Goal: Information Seeking & Learning: Check status

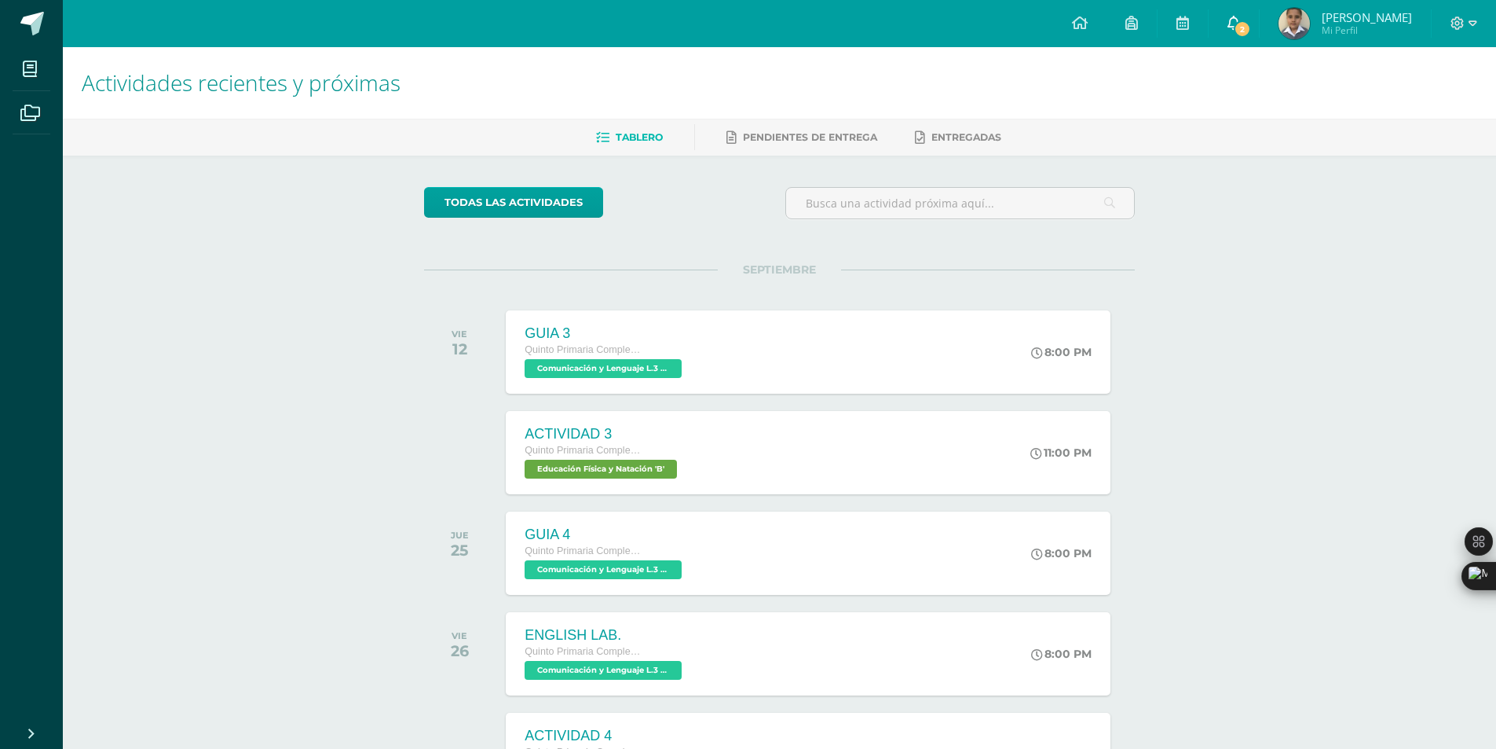
click at [1251, 35] on span "2" at bounding box center [1242, 28] width 17 height 17
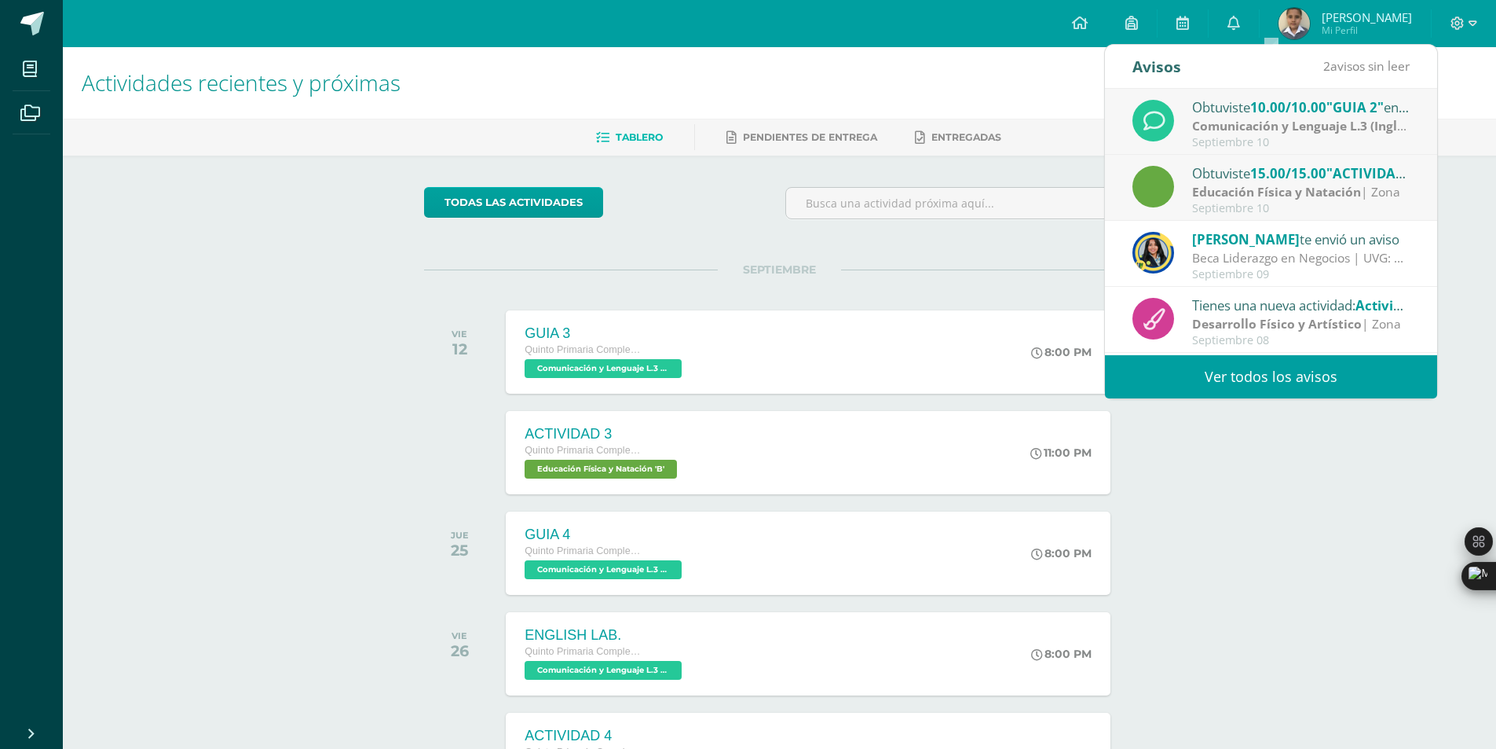
click at [1242, 382] on link "Ver todos los avisos" at bounding box center [1271, 376] width 332 height 43
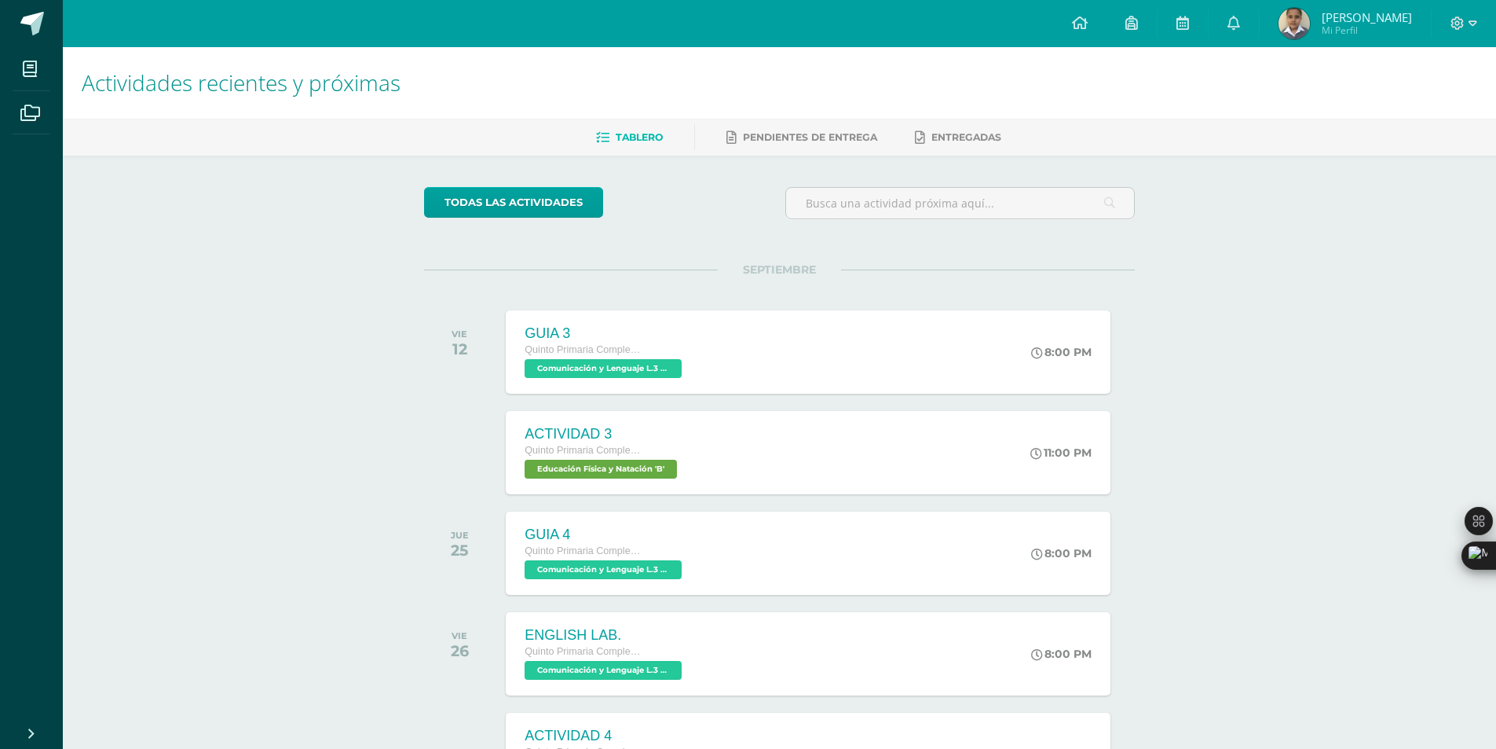
click at [1310, 24] on img at bounding box center [1294, 23] width 31 height 31
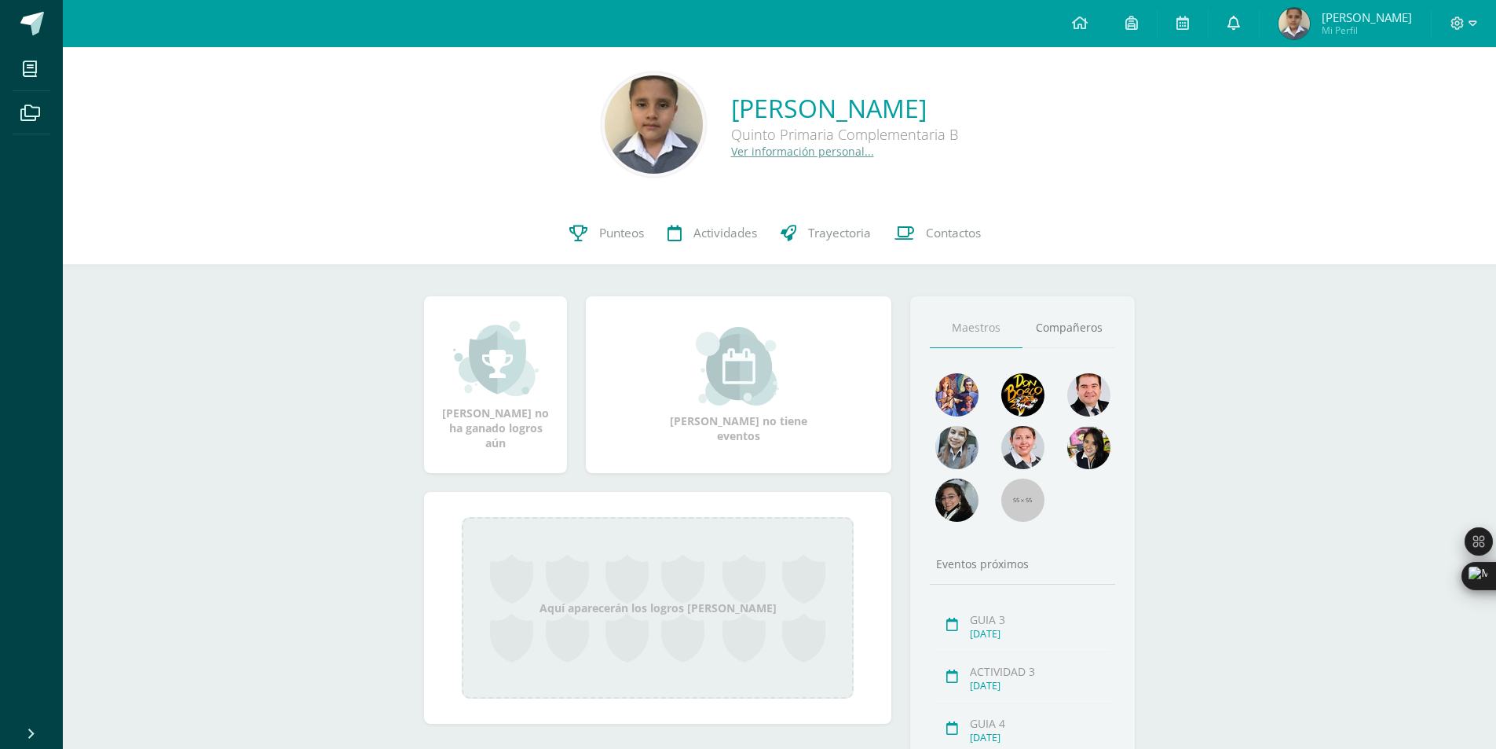
click at [1259, 28] on link at bounding box center [1234, 23] width 50 height 47
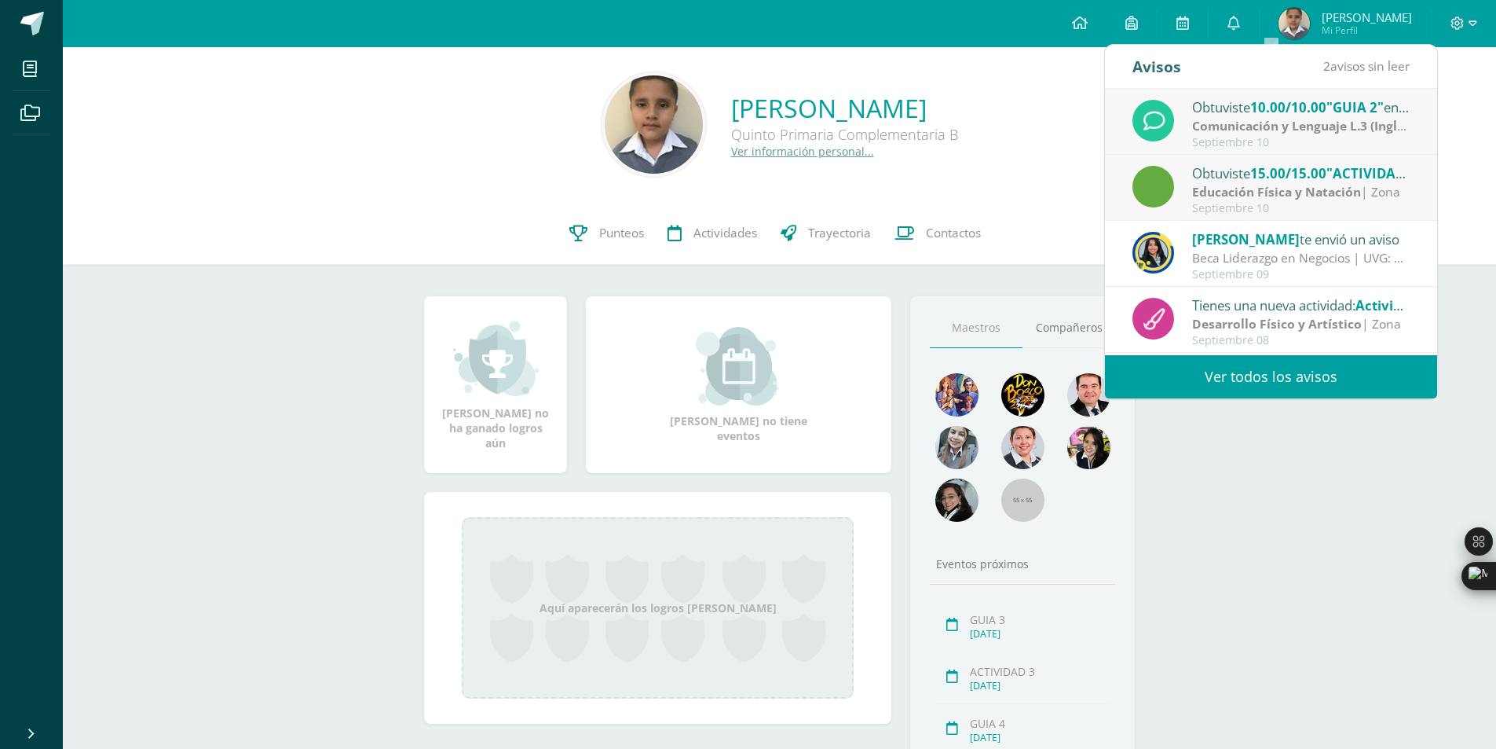
click at [1210, 374] on link "Ver todos los avisos" at bounding box center [1271, 376] width 332 height 43
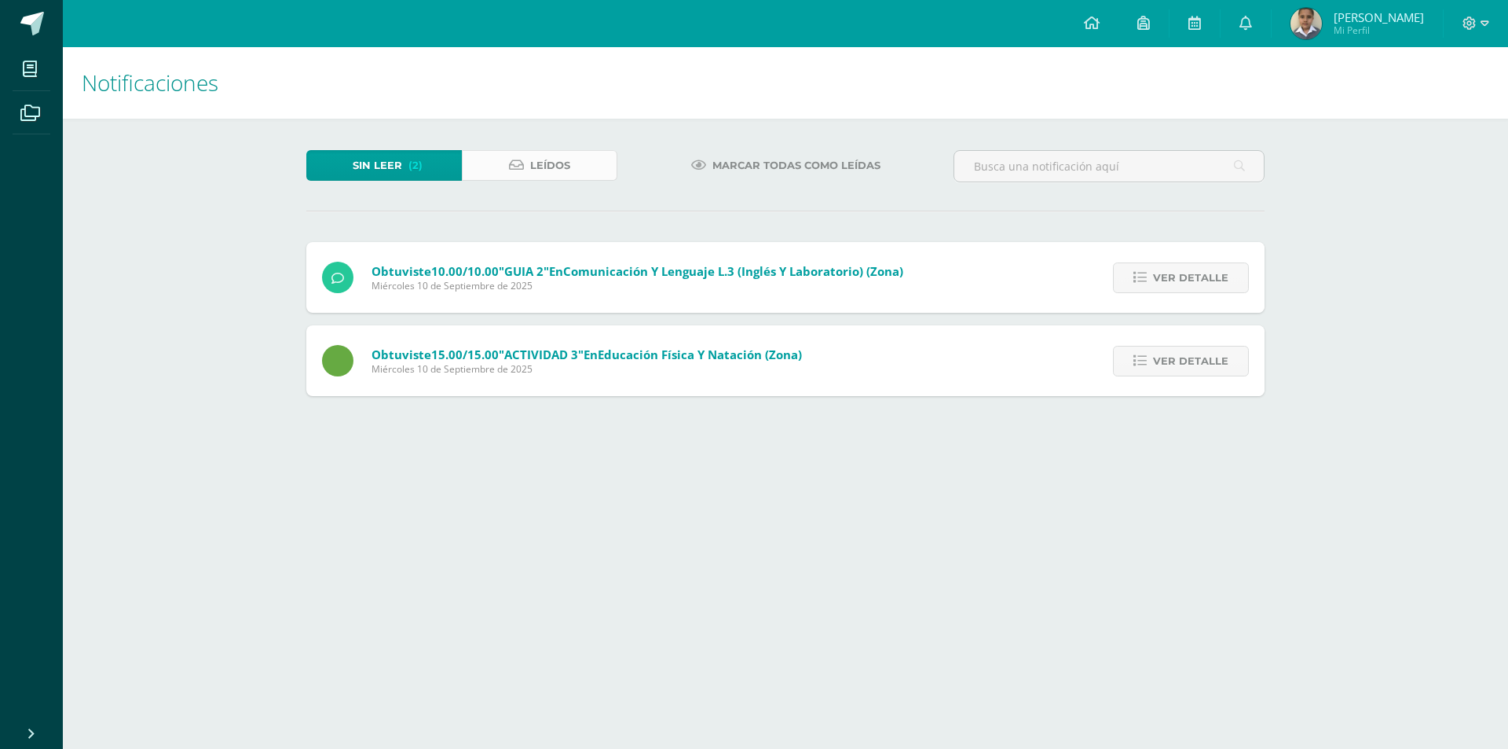
click at [540, 164] on span "Leídos" at bounding box center [550, 165] width 40 height 29
click at [555, 171] on span "Leídos" at bounding box center [550, 165] width 40 height 29
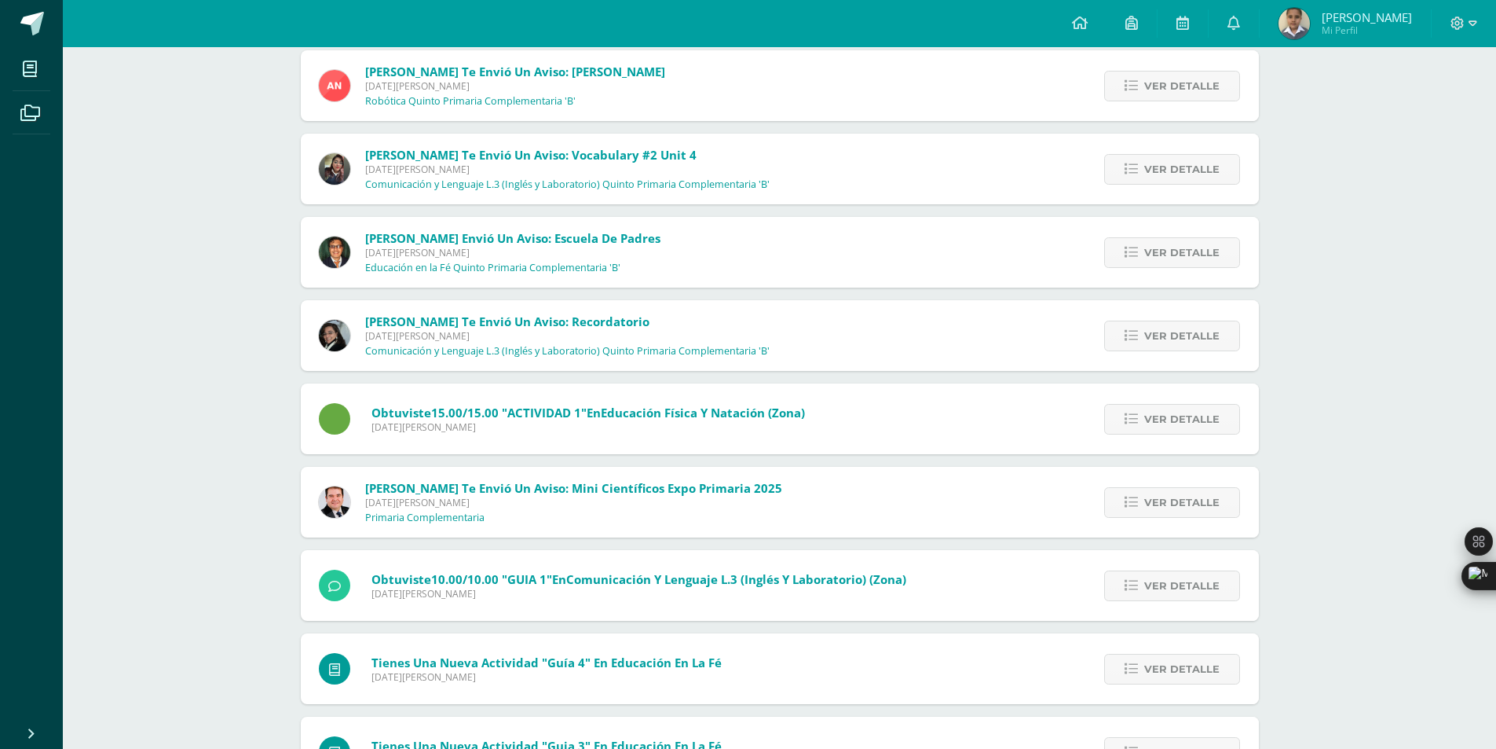
scroll to position [1362, 0]
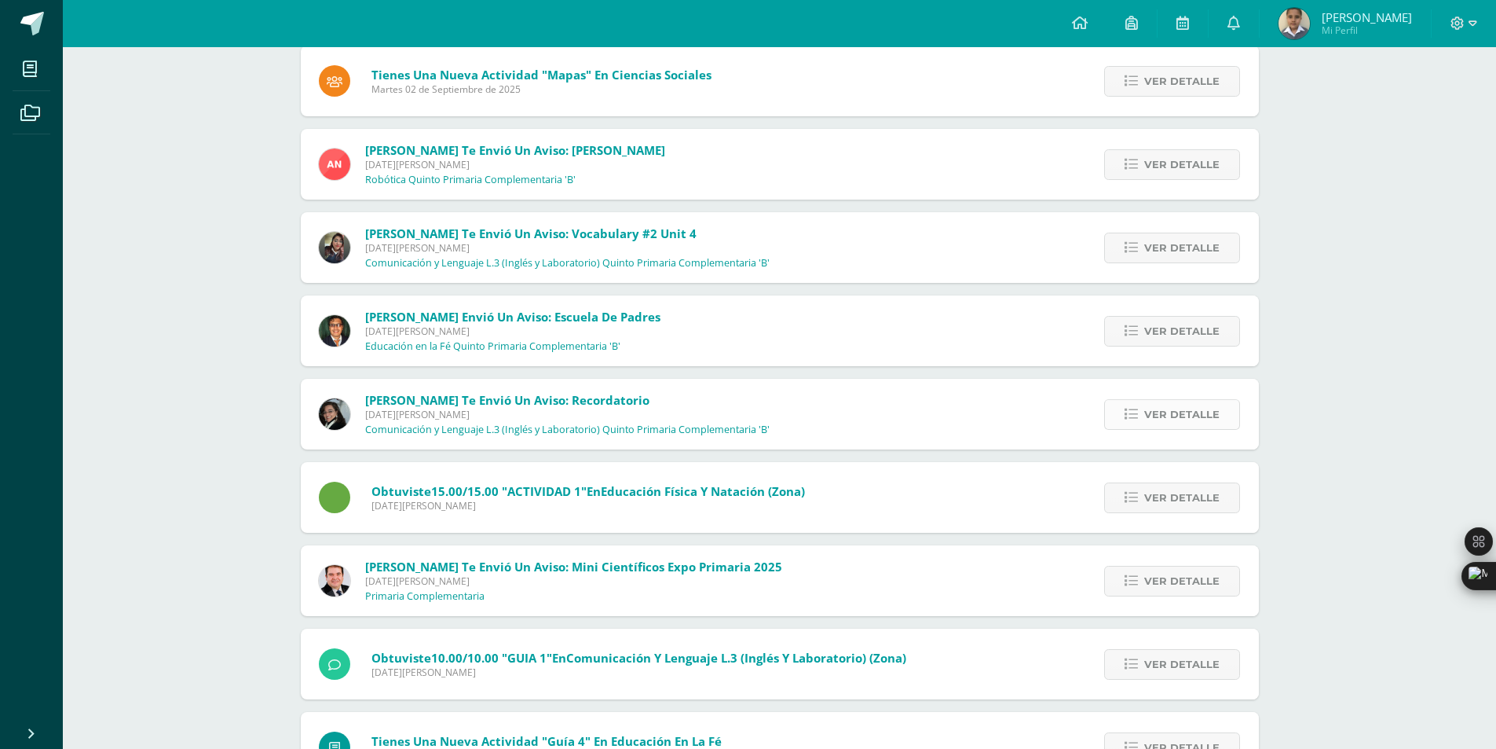
click at [1210, 427] on span "Ver detalle" at bounding box center [1181, 414] width 75 height 29
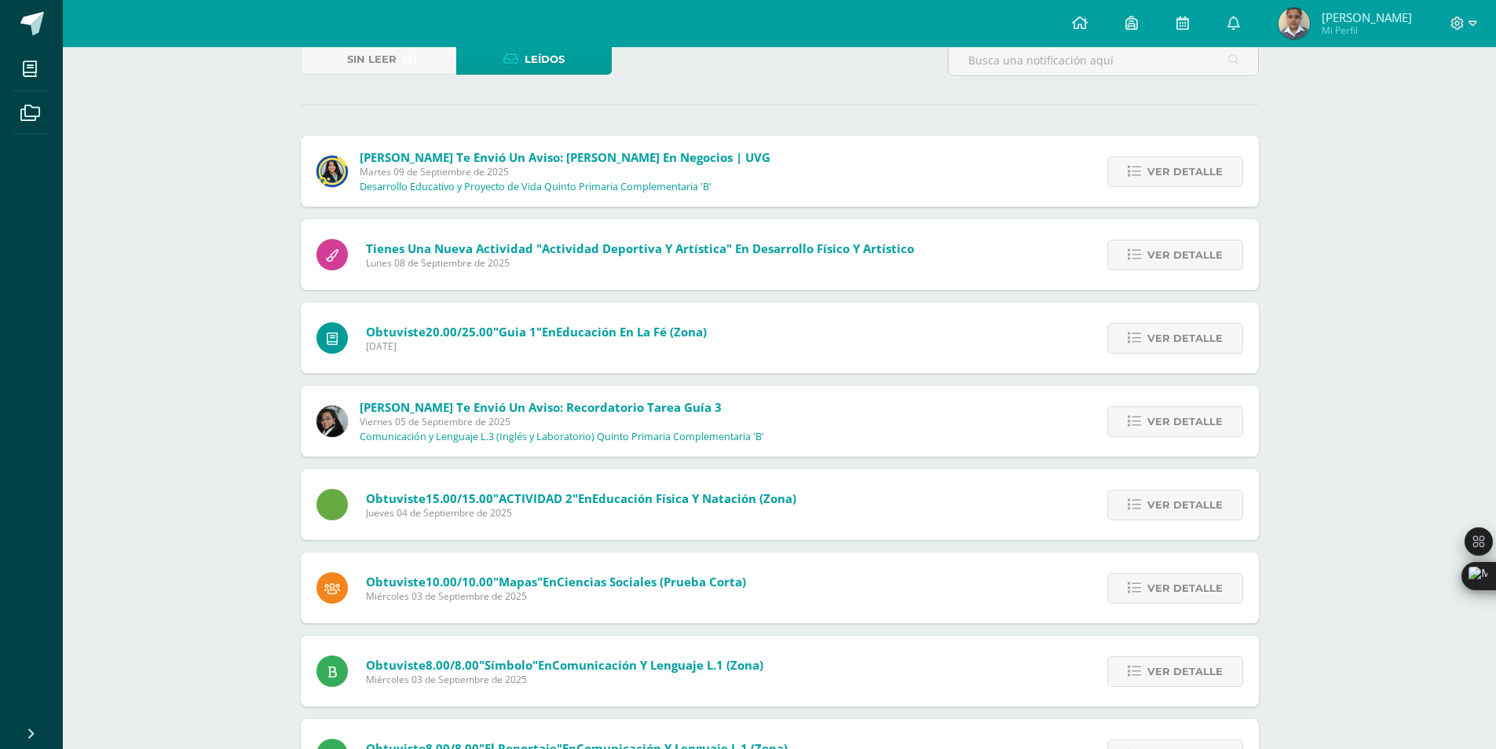
scroll to position [105, 0]
click at [1164, 421] on span "Ver detalle" at bounding box center [1185, 422] width 75 height 29
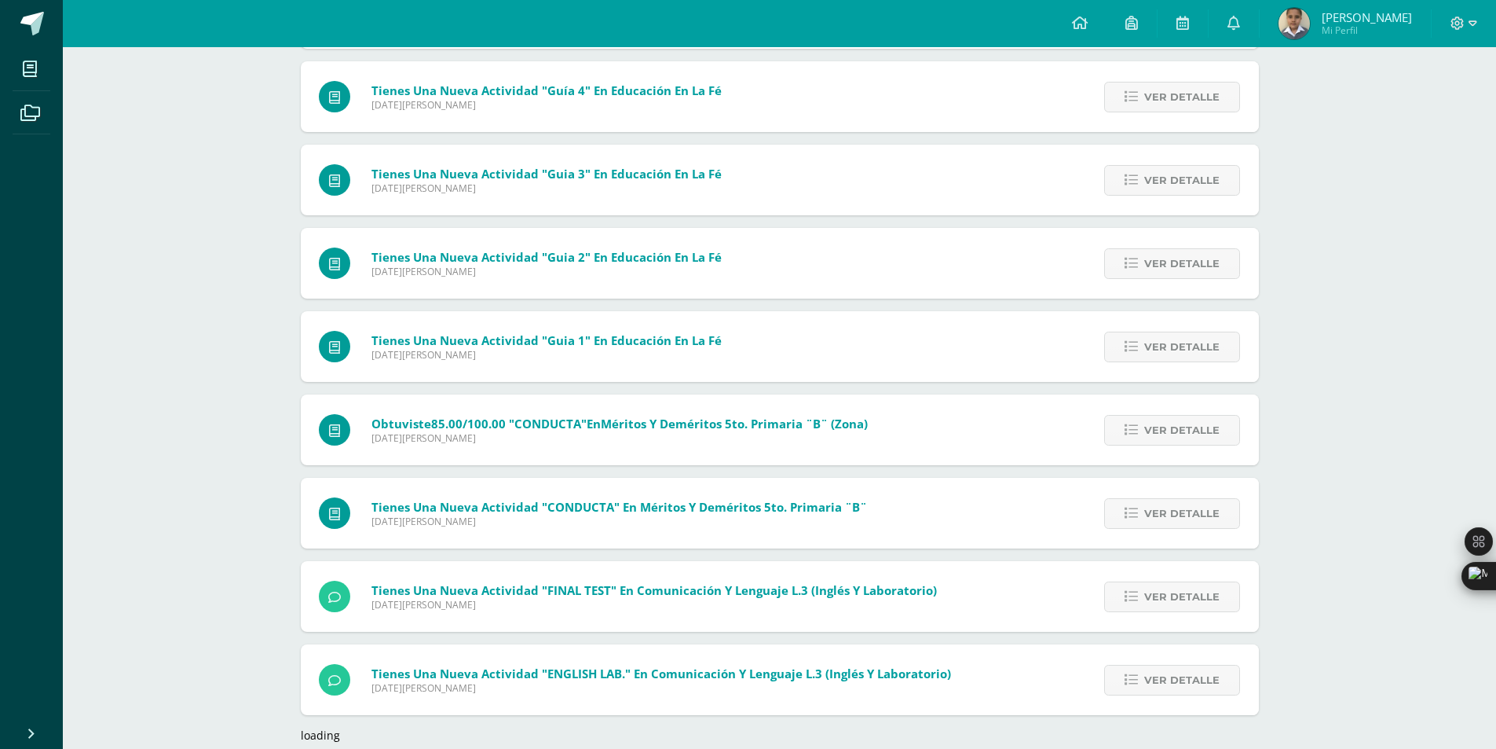
scroll to position [2327, 0]
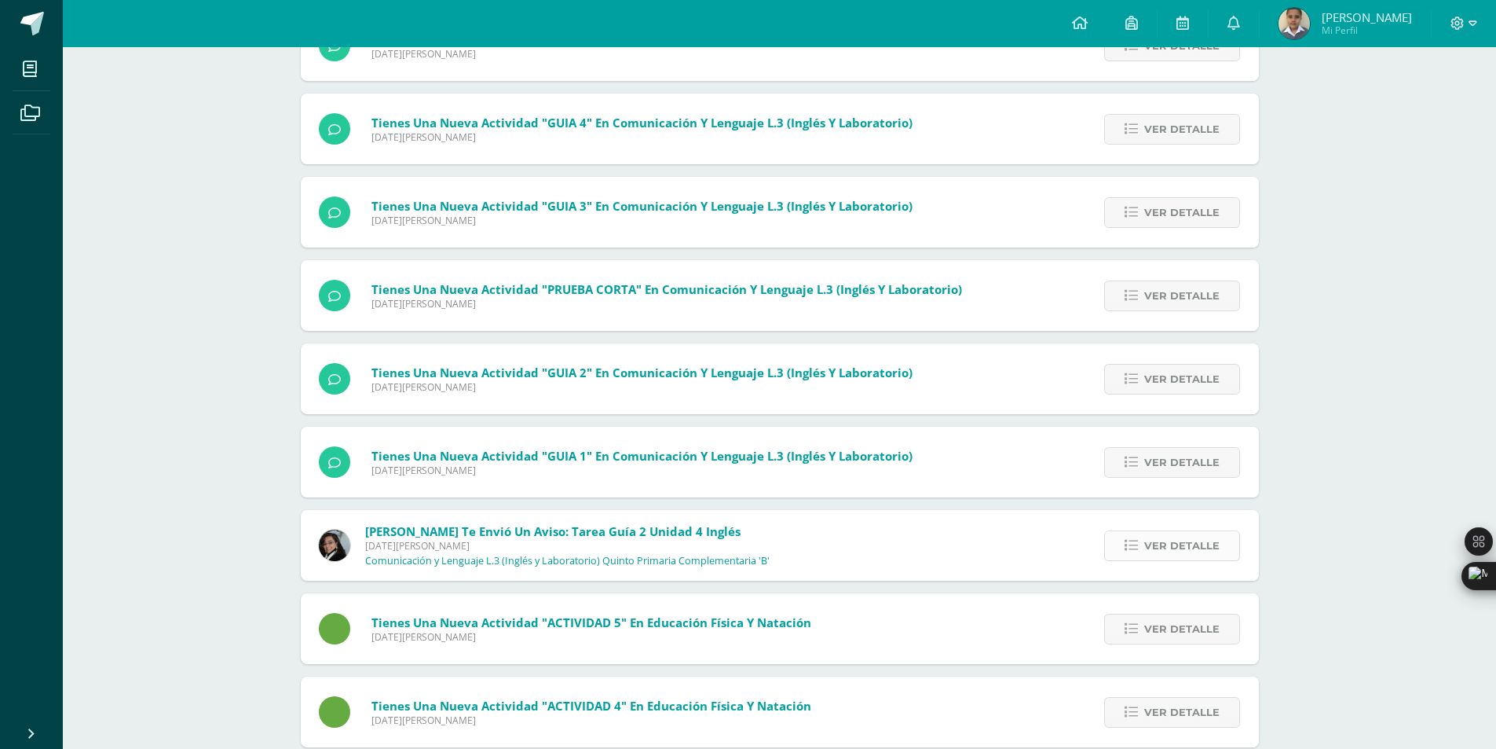
click at [1136, 539] on icon at bounding box center [1131, 545] width 13 height 13
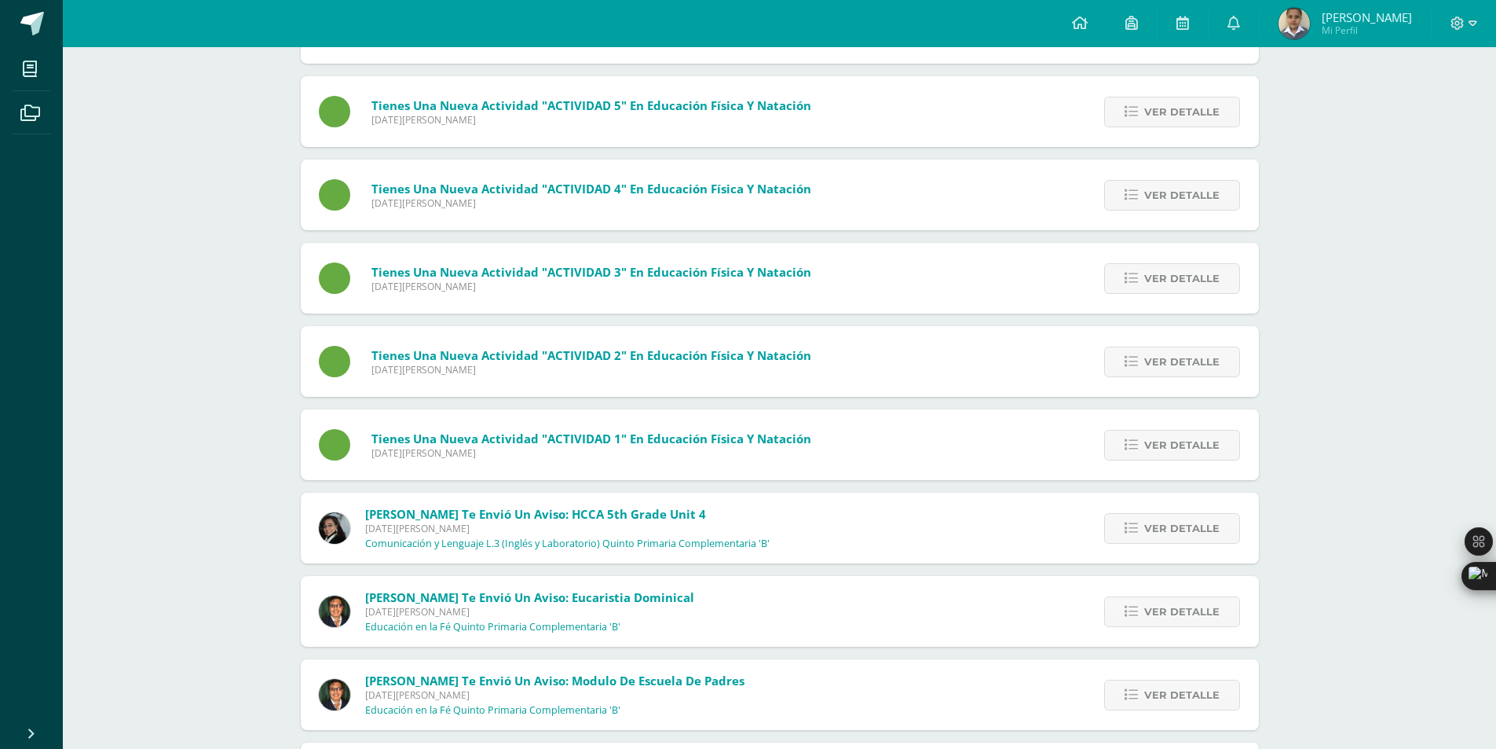
scroll to position [3494, 0]
click at [1132, 511] on link "Ver detalle" at bounding box center [1172, 526] width 136 height 31
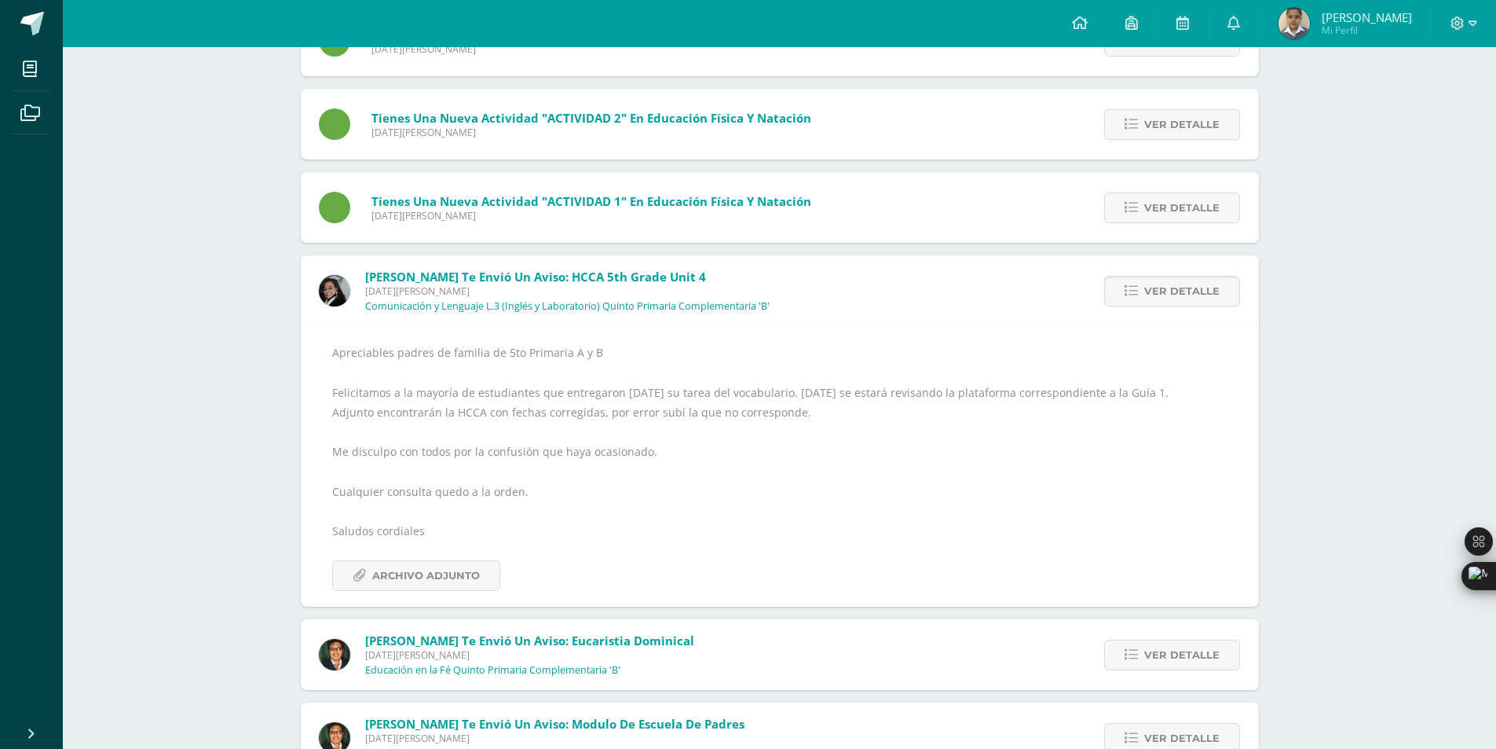
scroll to position [3471, 0]
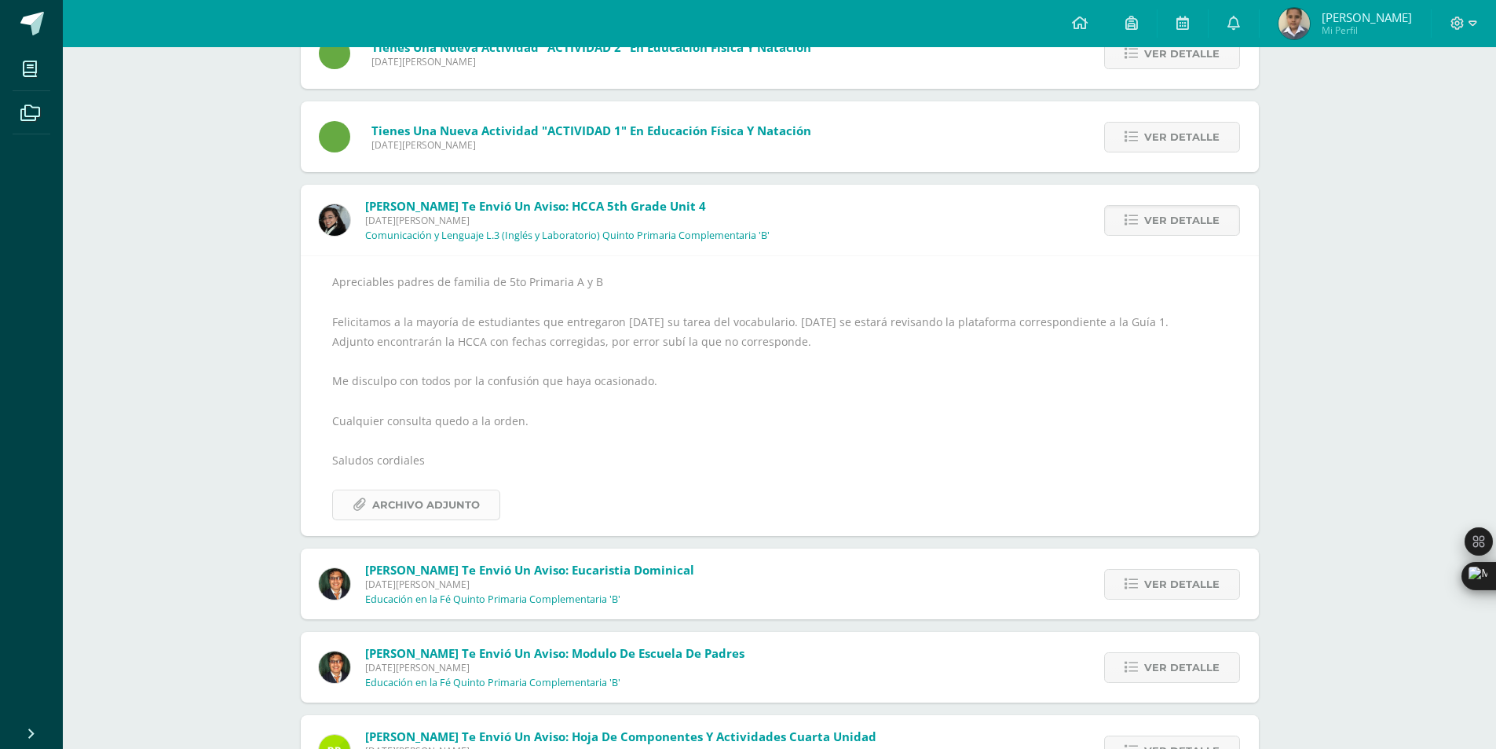
click at [422, 505] on span "Archivo Adjunto" at bounding box center [426, 504] width 108 height 29
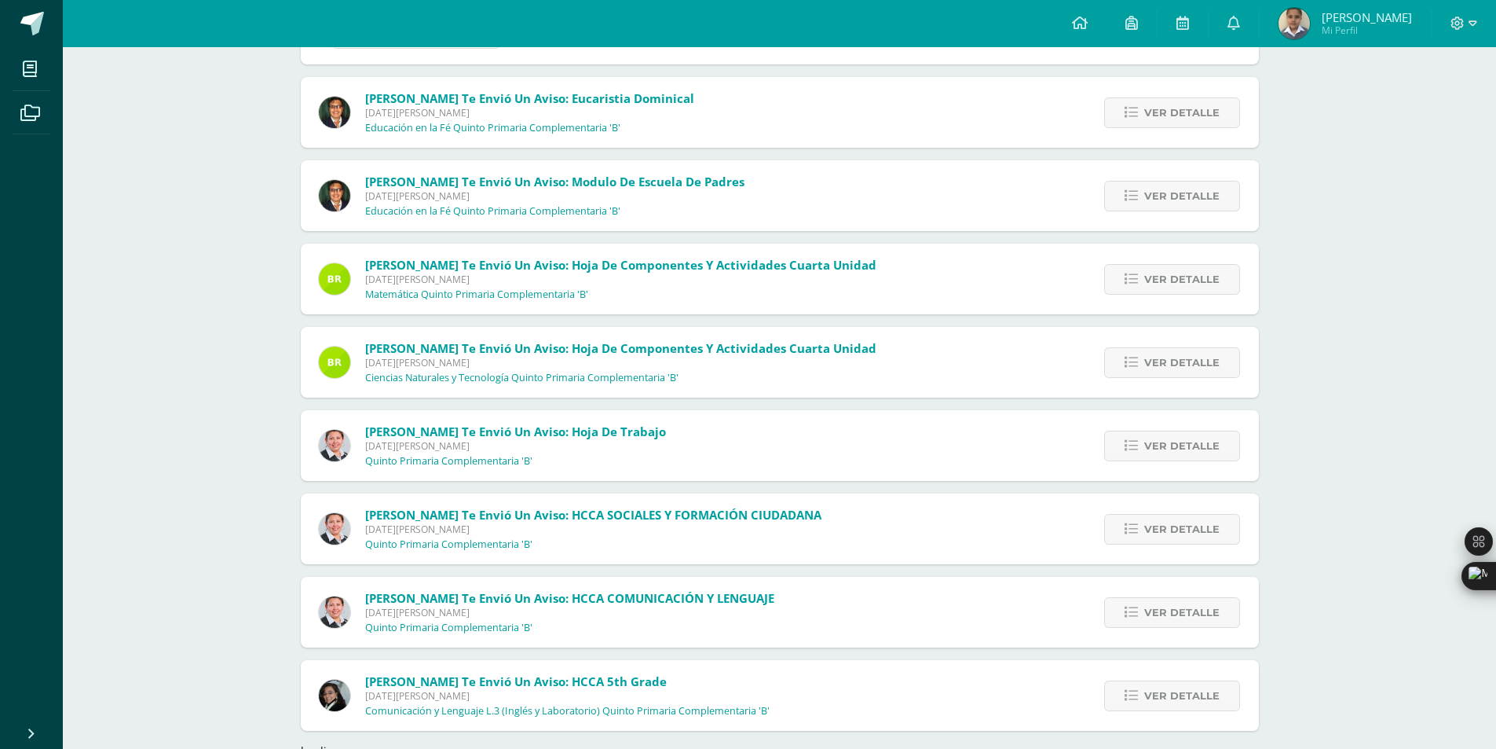
scroll to position [3983, 0]
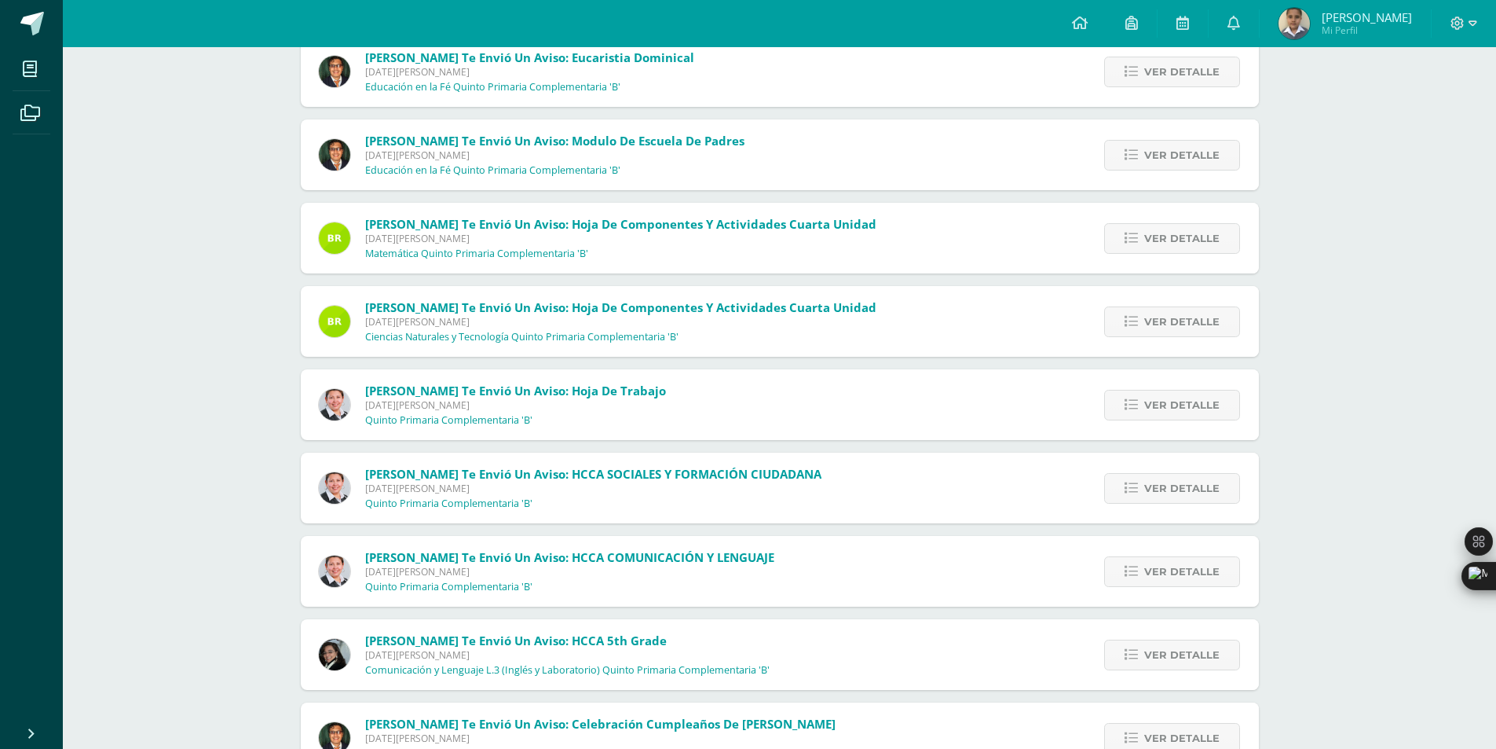
click at [1197, 670] on div "Ver detalle" at bounding box center [1170, 654] width 178 height 71
click at [1192, 653] on span "Ver detalle" at bounding box center [1181, 654] width 75 height 29
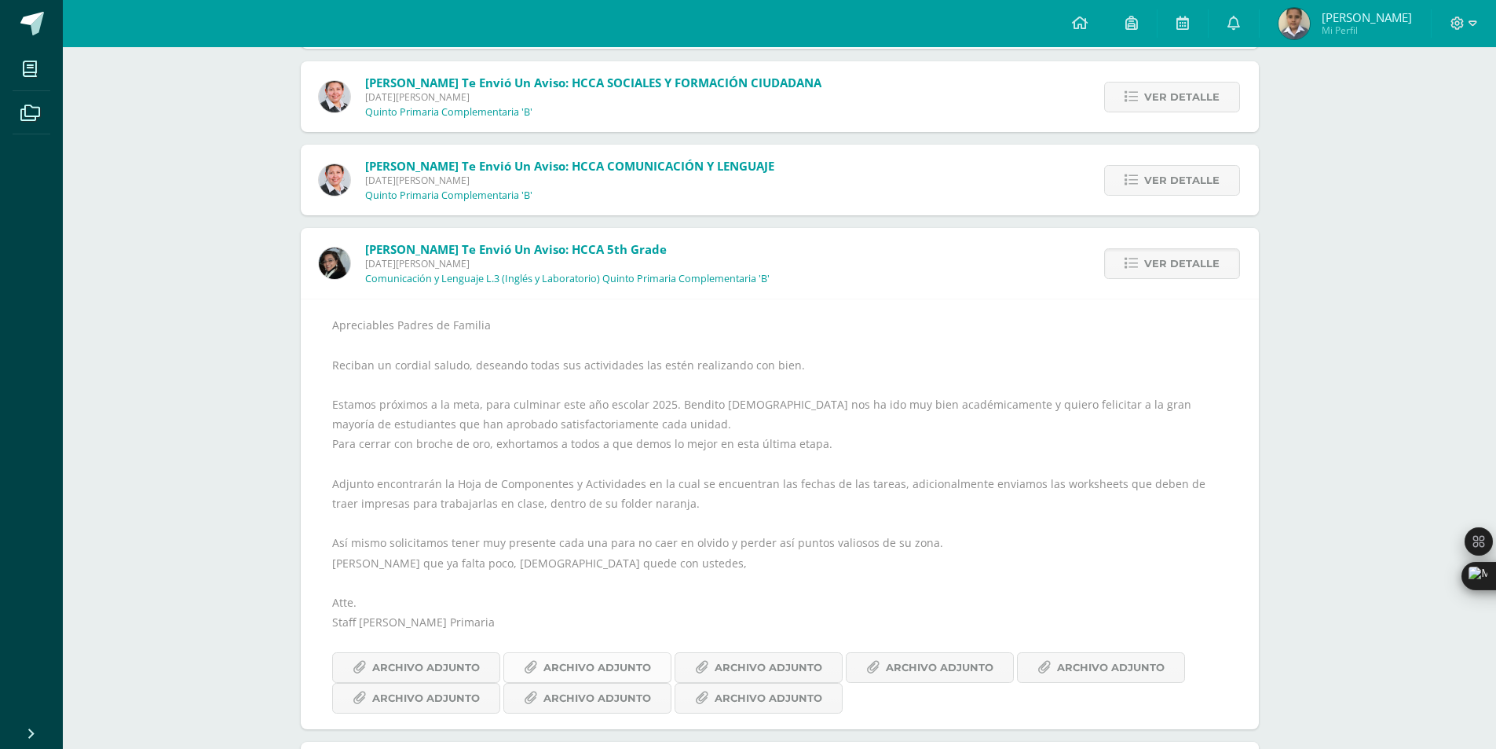
scroll to position [4130, 0]
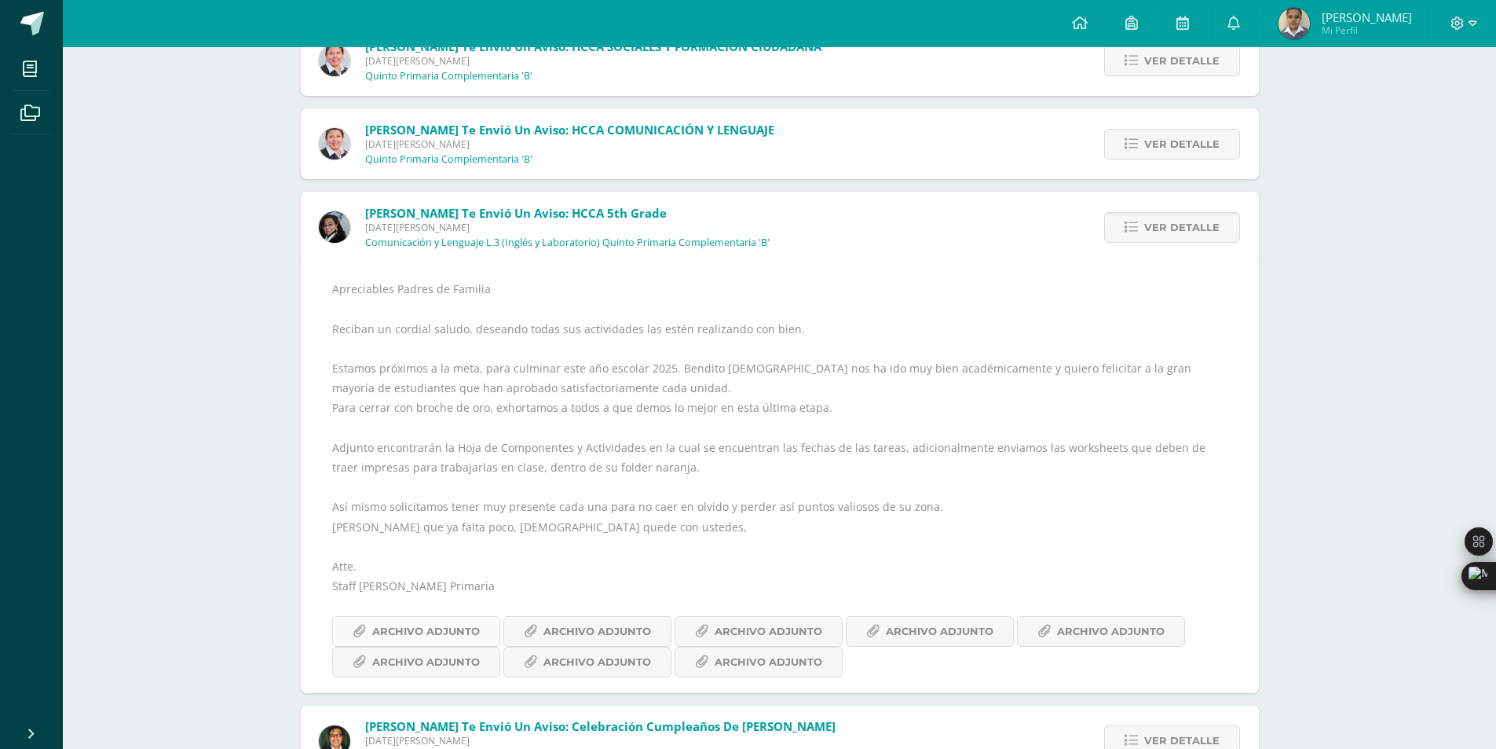
click at [455, 623] on span "Archivo Adjunto" at bounding box center [426, 631] width 108 height 29
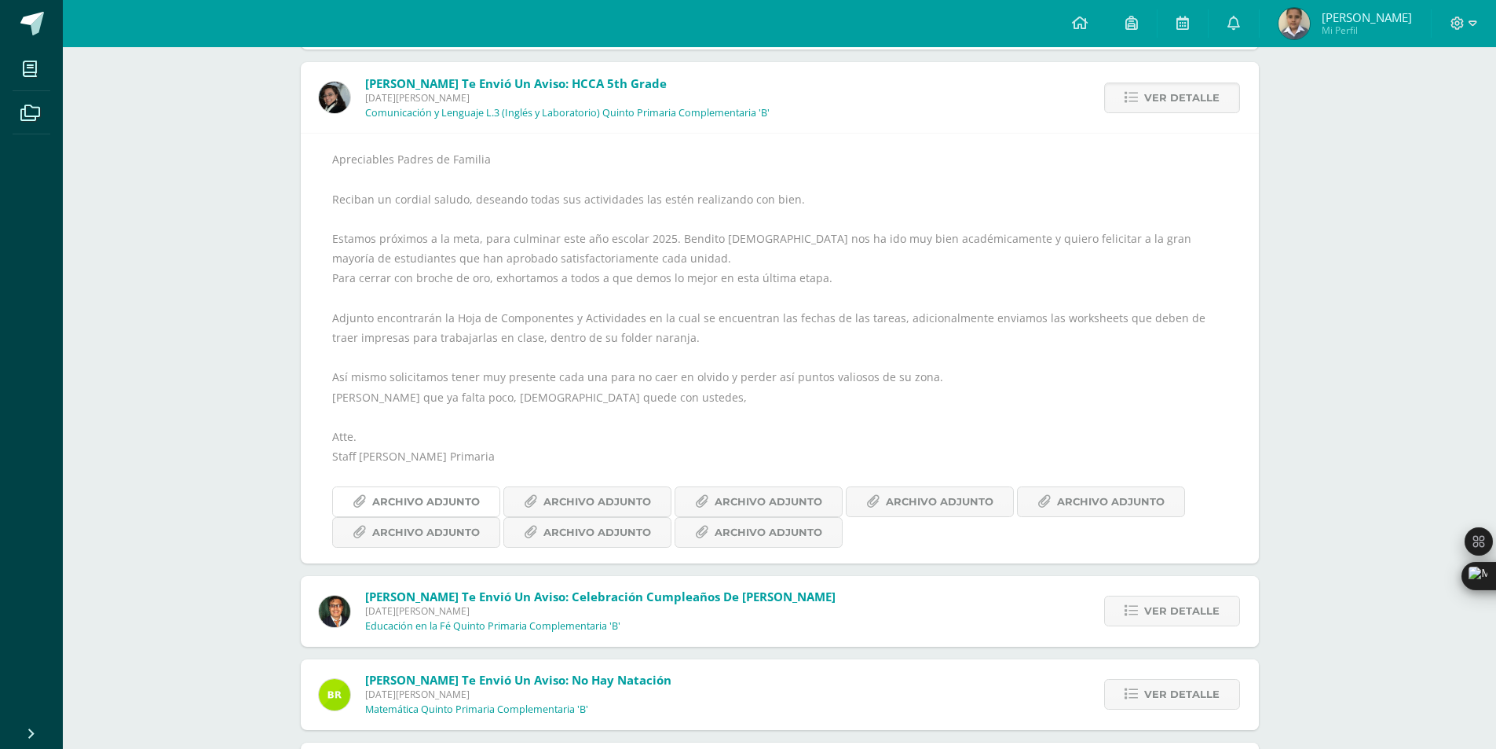
scroll to position [4366, 0]
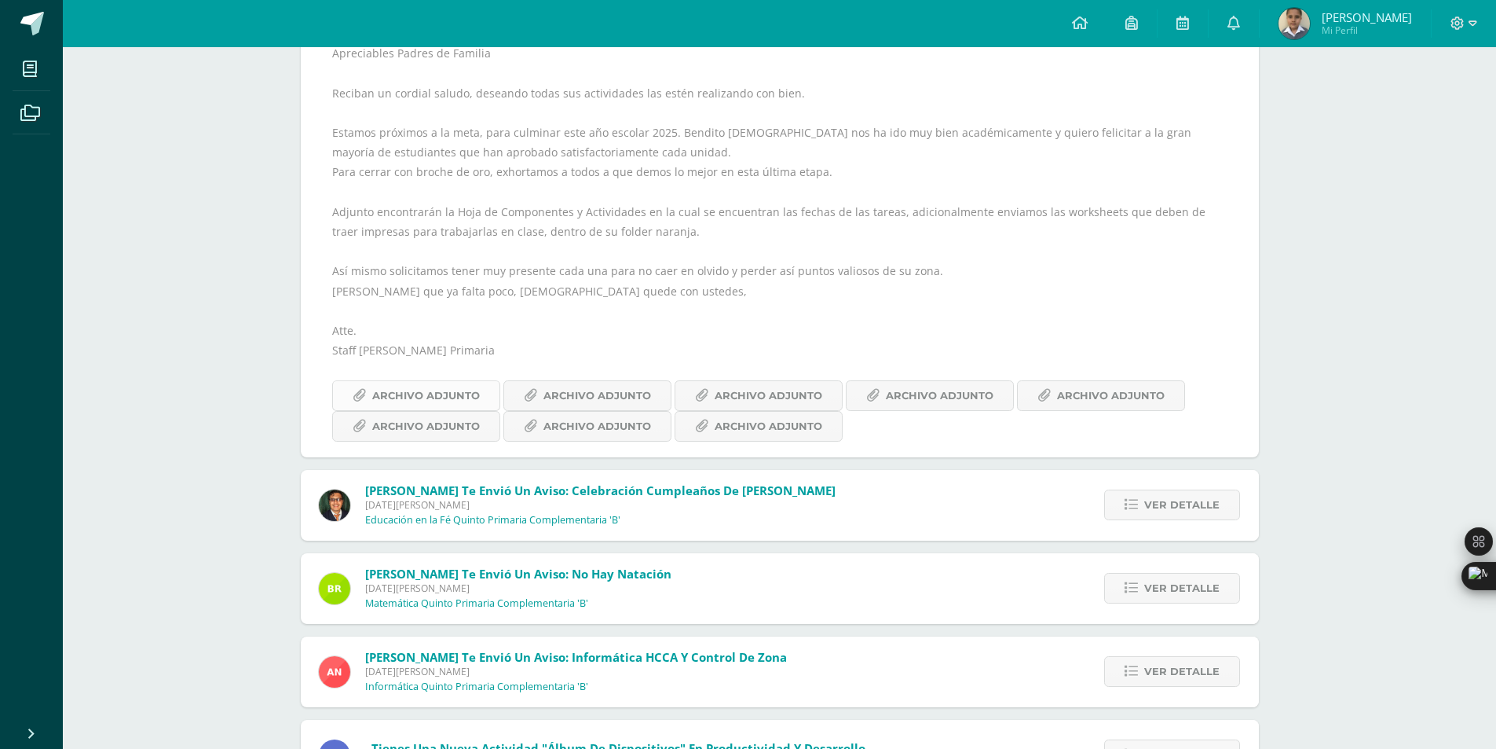
click at [411, 393] on span "Archivo Adjunto" at bounding box center [426, 395] width 108 height 29
click at [534, 393] on icon at bounding box center [530, 395] width 13 height 13
click at [784, 401] on span "Archivo Adjunto" at bounding box center [769, 395] width 108 height 29
click at [907, 396] on span "Archivo Adjunto" at bounding box center [940, 395] width 108 height 29
click at [1045, 405] on link "Archivo Adjunto" at bounding box center [1101, 395] width 168 height 31
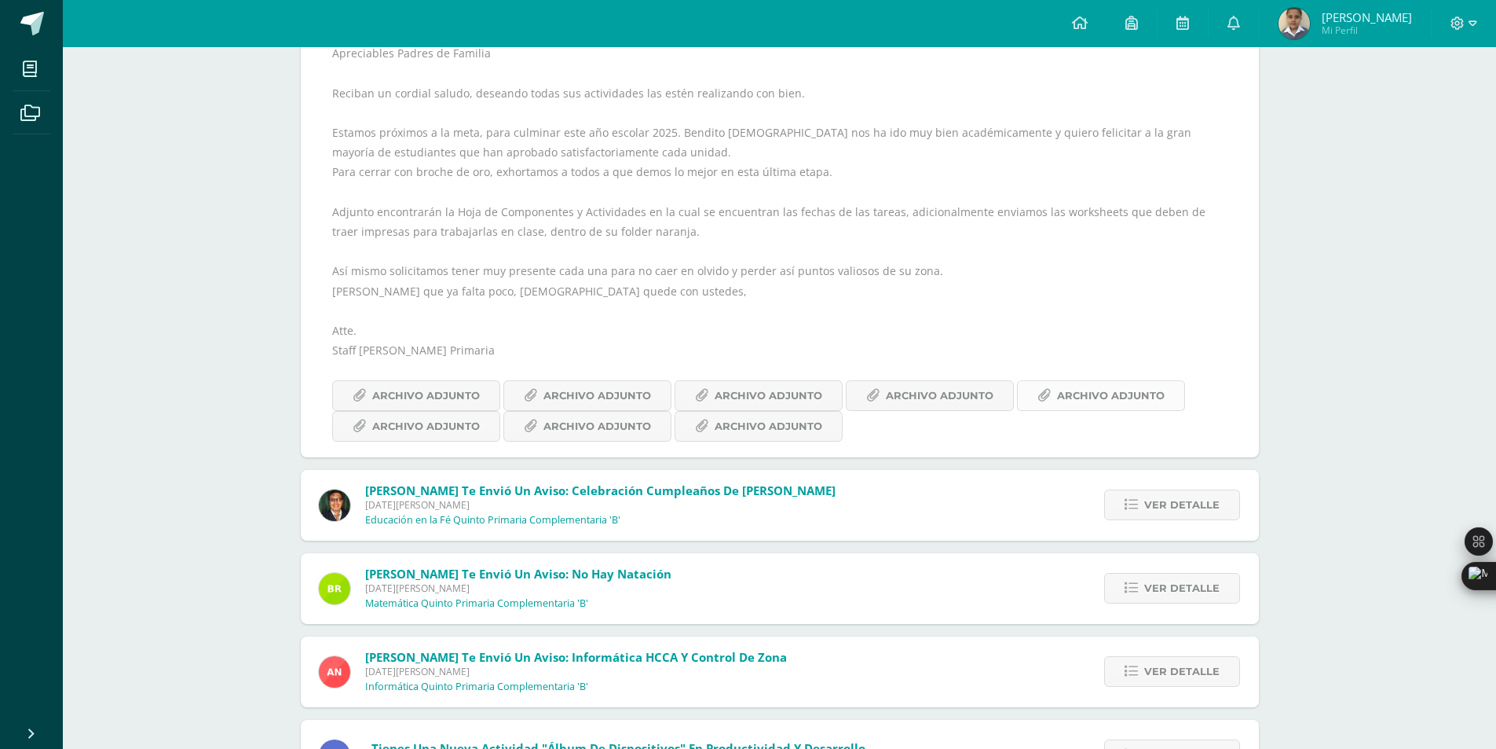
click at [1071, 406] on span "Archivo Adjunto" at bounding box center [1111, 395] width 108 height 29
click at [419, 429] on span "Archivo Adjunto" at bounding box center [426, 426] width 108 height 29
click at [569, 424] on span "Archivo Adjunto" at bounding box center [598, 426] width 108 height 29
click at [753, 435] on span "Archivo Adjunto" at bounding box center [769, 426] width 108 height 29
click at [463, 397] on span "Archivo Adjunto" at bounding box center [426, 395] width 108 height 29
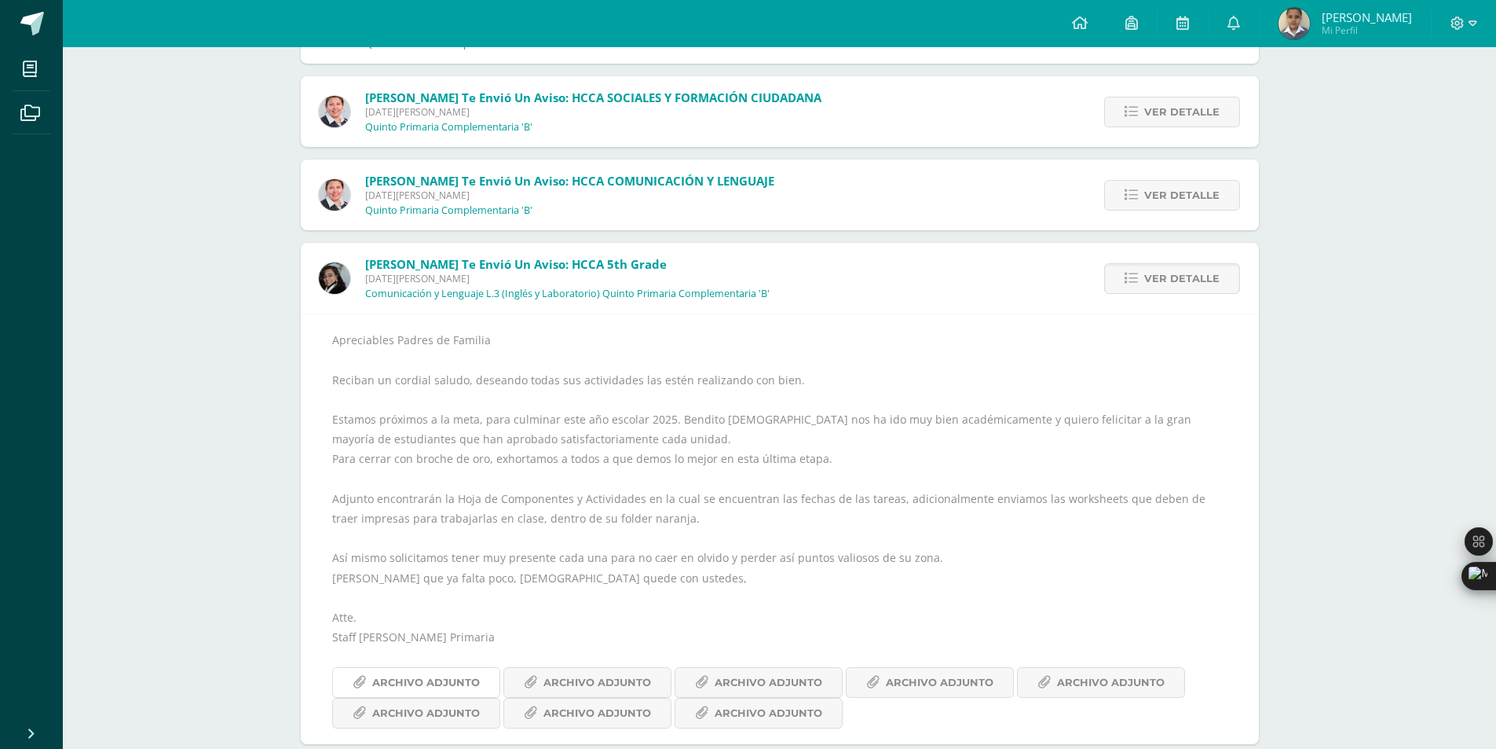
scroll to position [4052, 0]
